Goal: Transaction & Acquisition: Purchase product/service

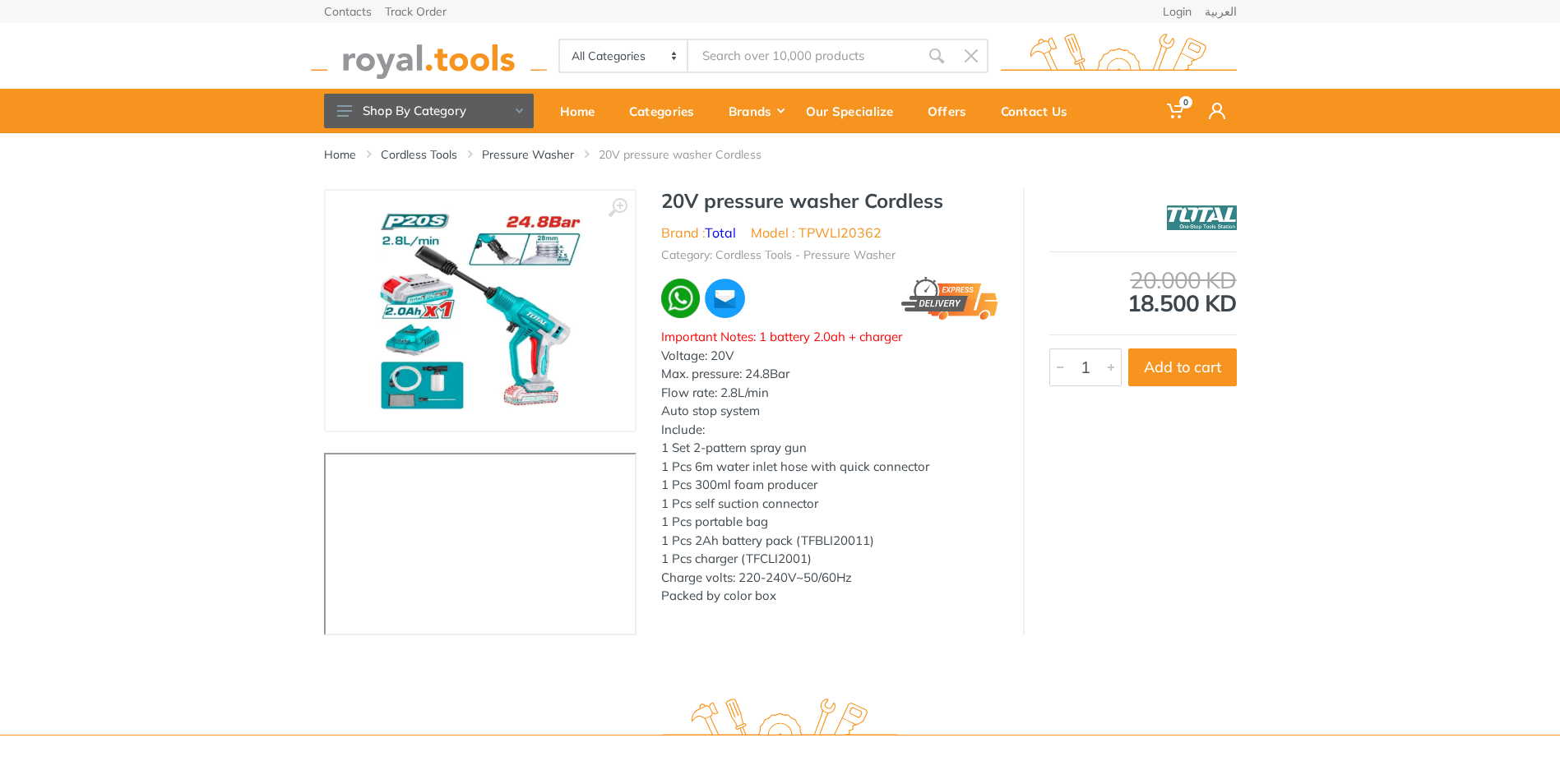
type input "b"
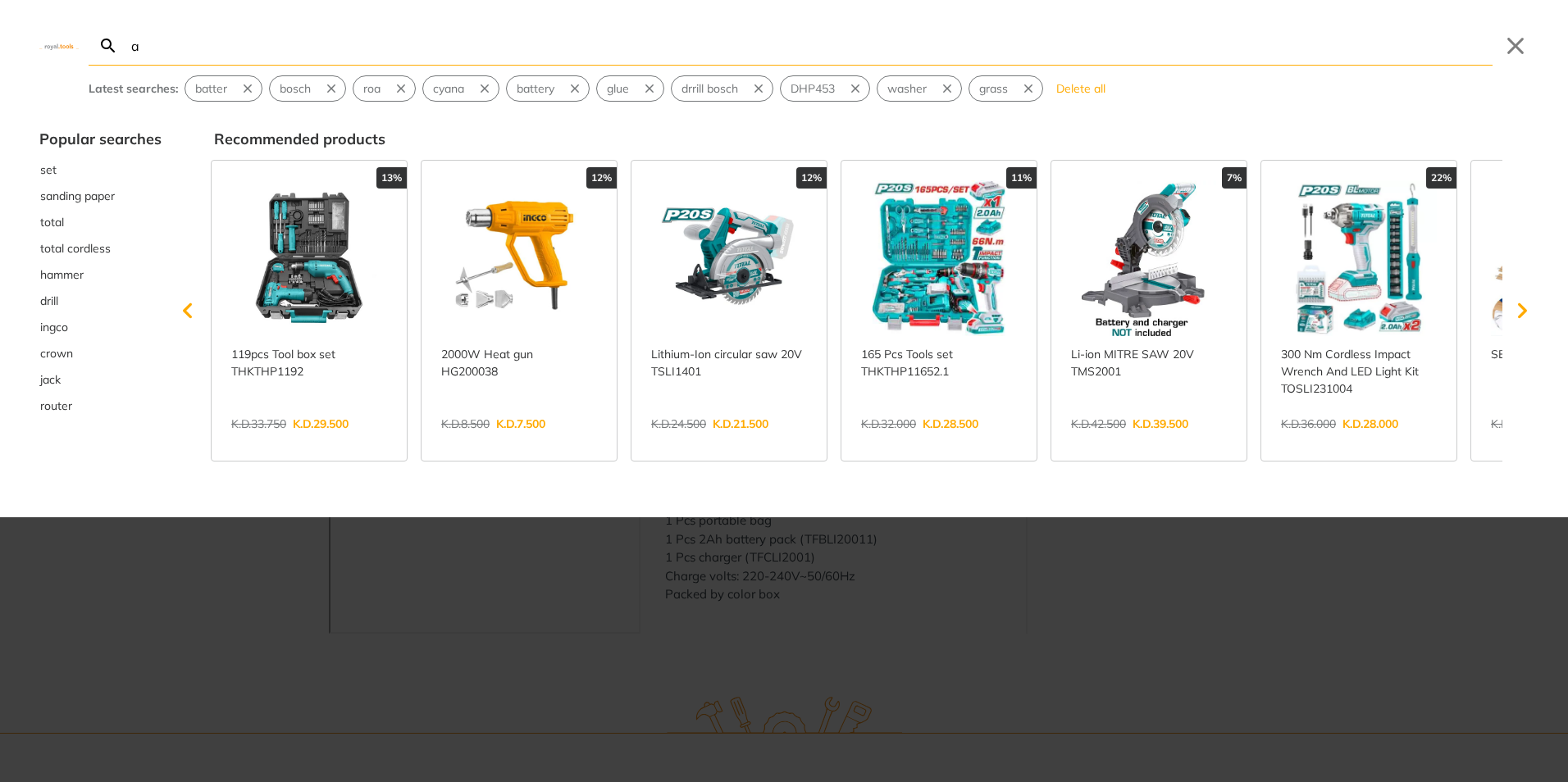
type input "at"
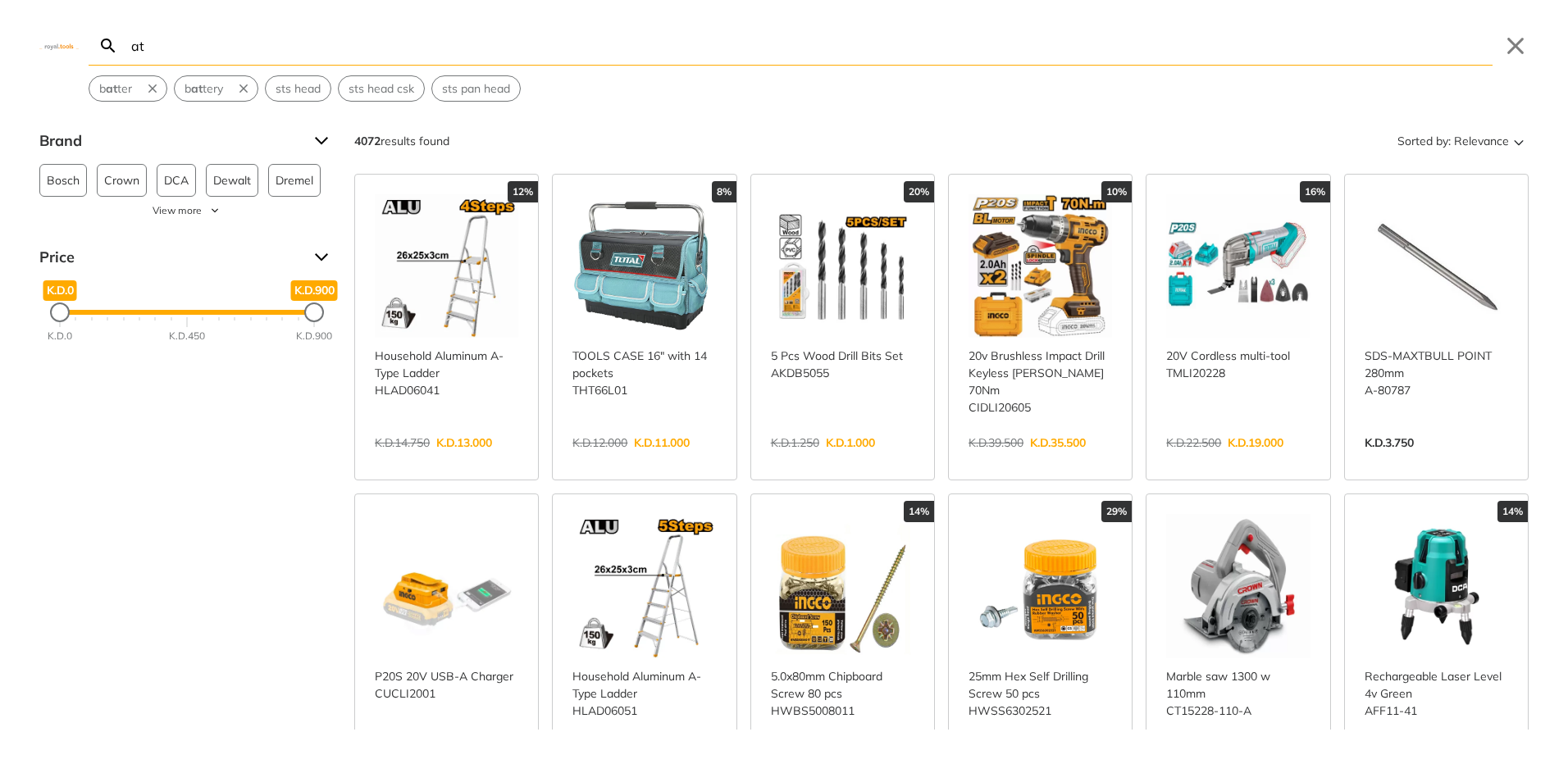
type input "a"
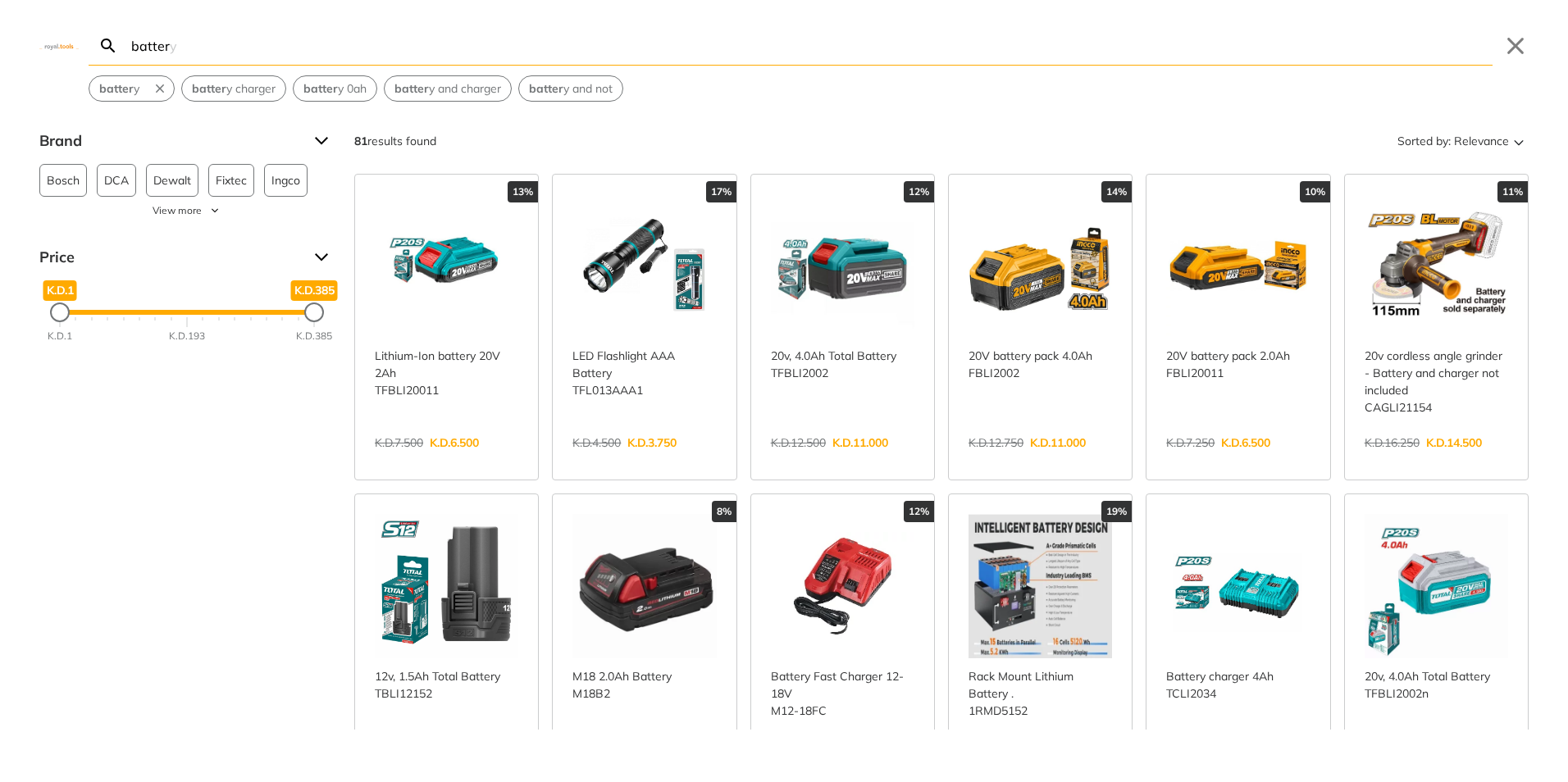
type input "batter"
click at [475, 460] on link "View more →" at bounding box center [446, 460] width 143 height 0
